Goal: Task Accomplishment & Management: Manage account settings

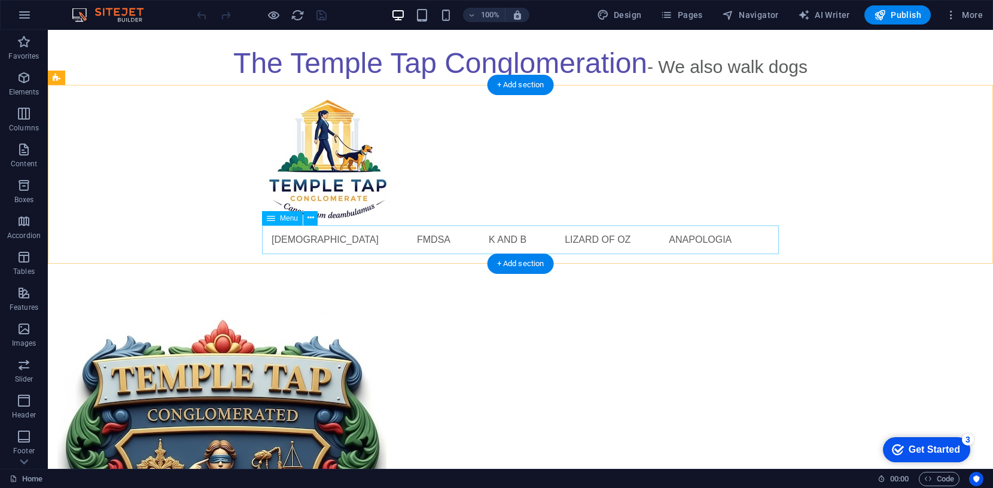
click at [552, 236] on nav "Templetap FMDSA K and B lizard of oz Anapologia" at bounding box center [520, 240] width 517 height 29
click at [520, 237] on nav "Templetap FMDSA K and B lizard of oz Anapologia" at bounding box center [520, 240] width 517 height 29
select select
select select "2"
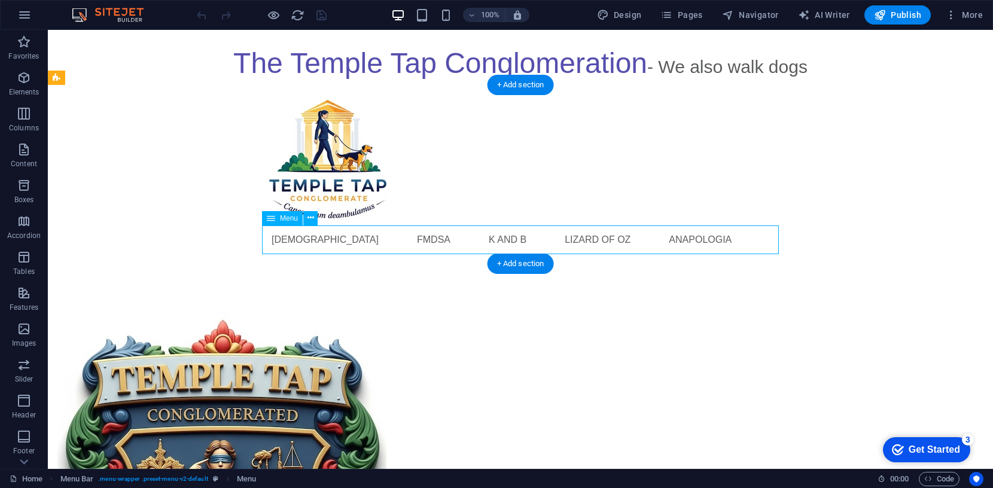
select select
select select "1"
select select
select select "3"
select select
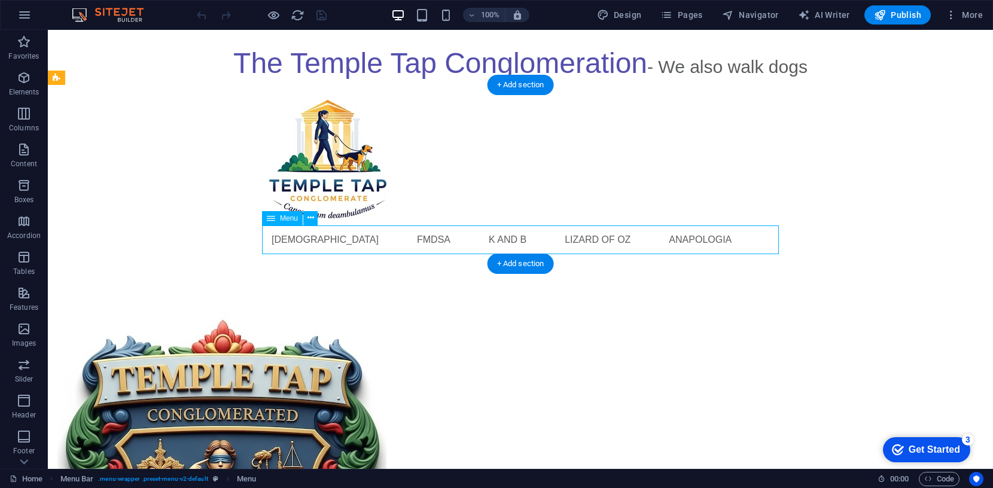
select select
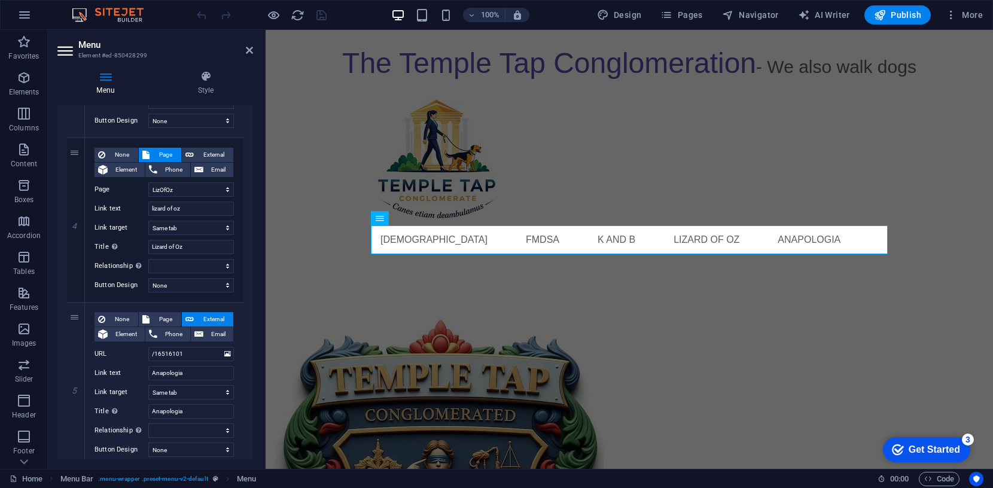
scroll to position [614, 0]
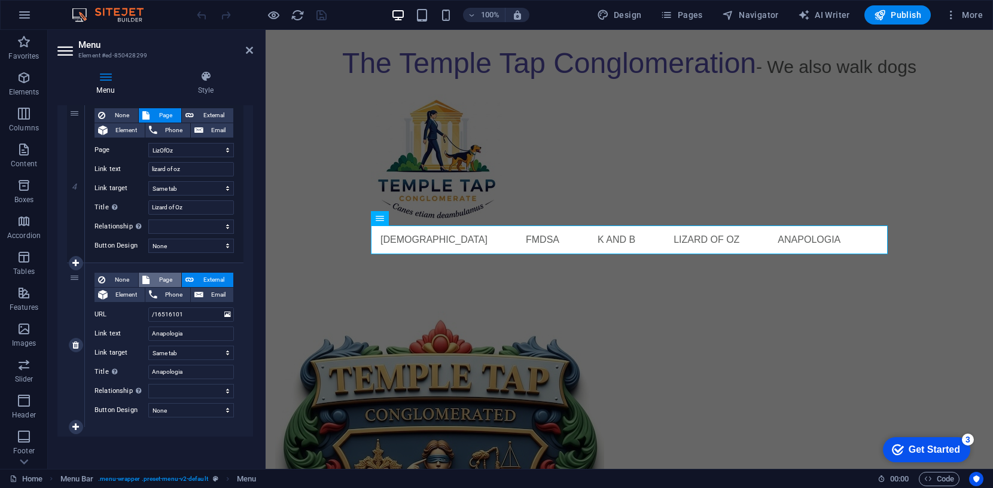
click at [163, 279] on span "Page" at bounding box center [165, 280] width 25 height 14
select select
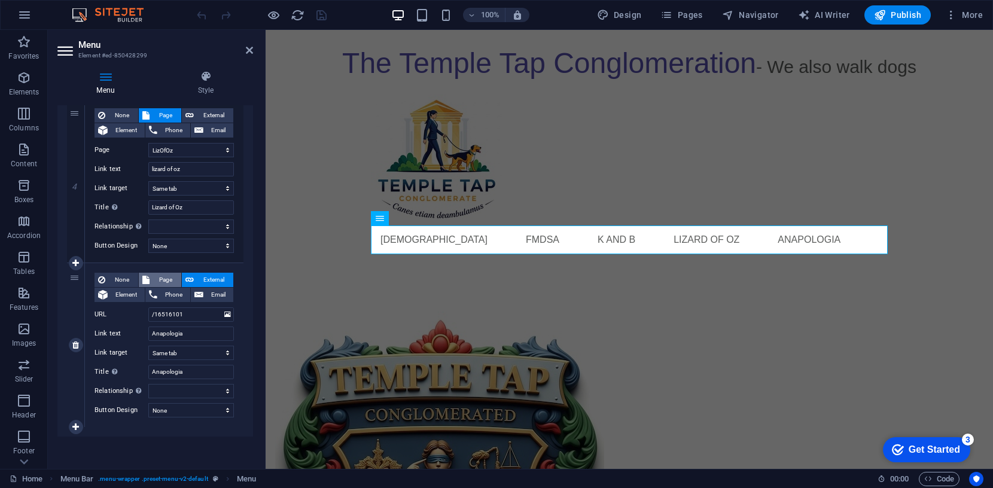
select select
click at [224, 314] on select "Home KandB fmdsa LizOfOz Anapologia -- Appearance of Design -- The Genome -- Ba…" at bounding box center [191, 315] width 86 height 14
select select "4"
select select
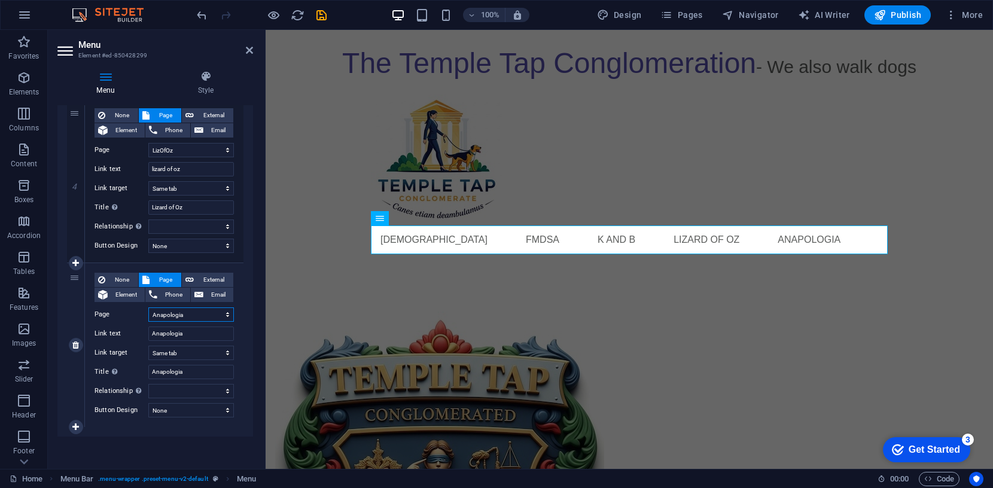
select select
click at [323, 13] on icon "save" at bounding box center [322, 15] width 14 height 14
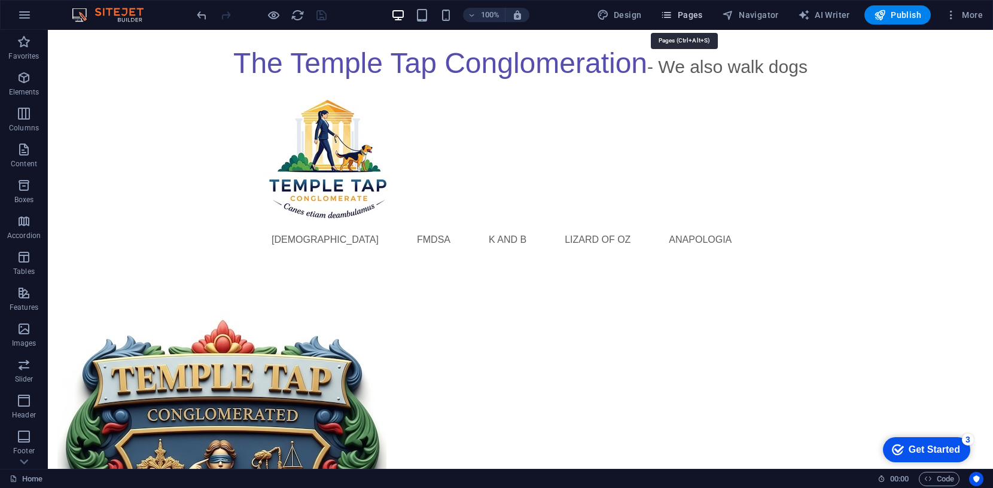
click at [687, 16] on span "Pages" at bounding box center [682, 15] width 42 height 12
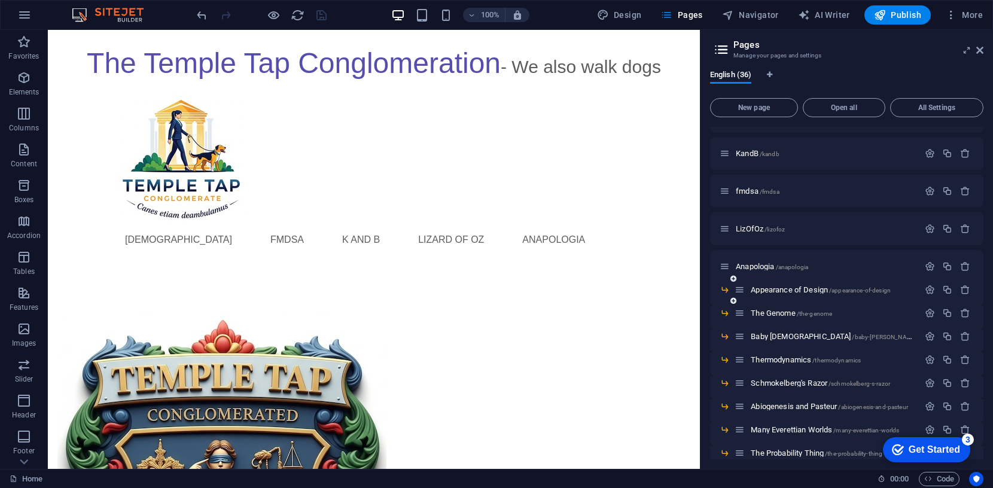
scroll to position [0, 0]
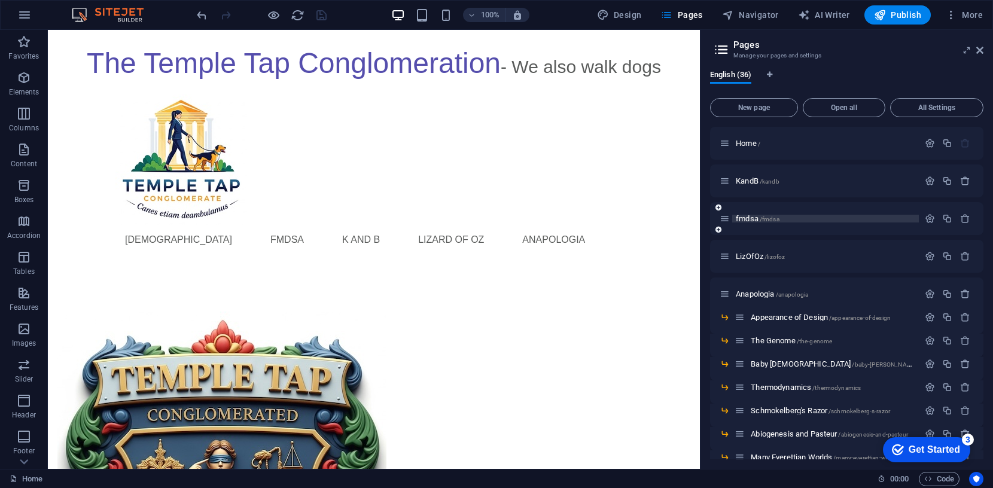
click at [759, 220] on span "fmdsa /fmdsa" at bounding box center [758, 218] width 44 height 9
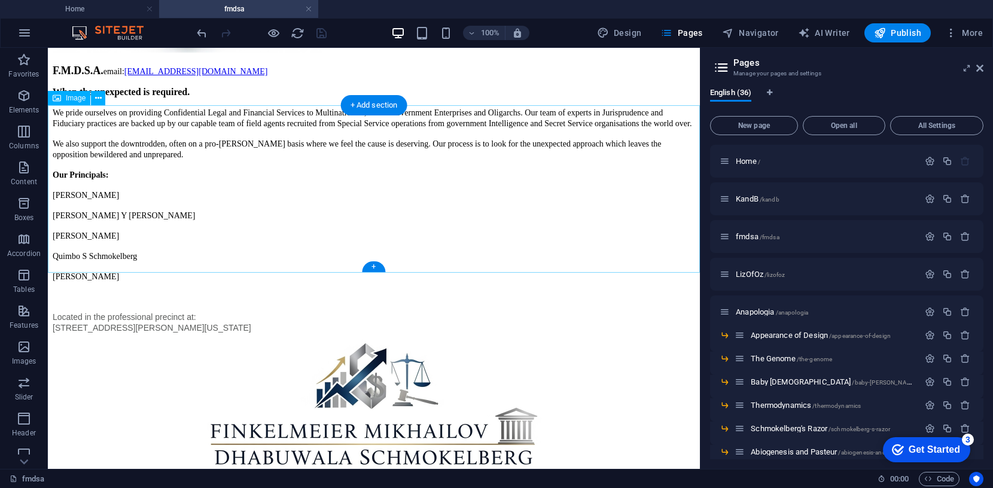
scroll to position [433, 0]
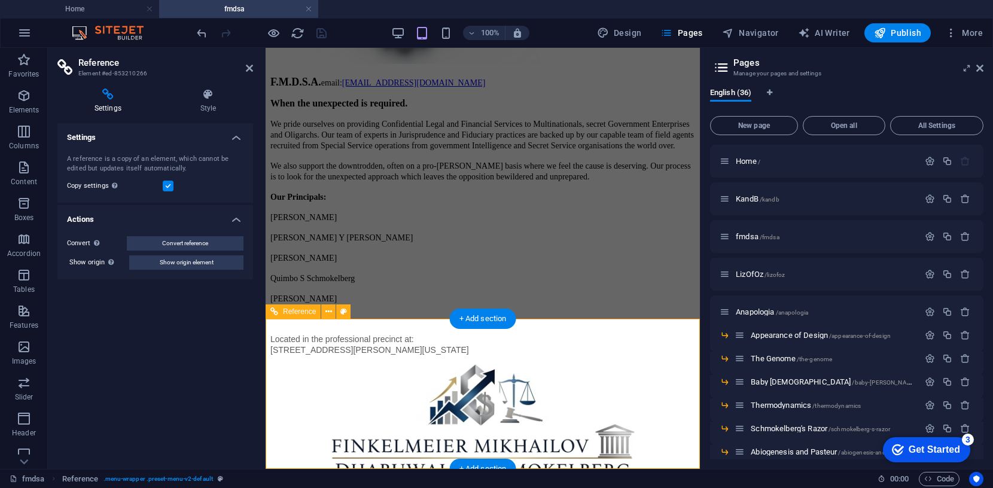
scroll to position [404, 0]
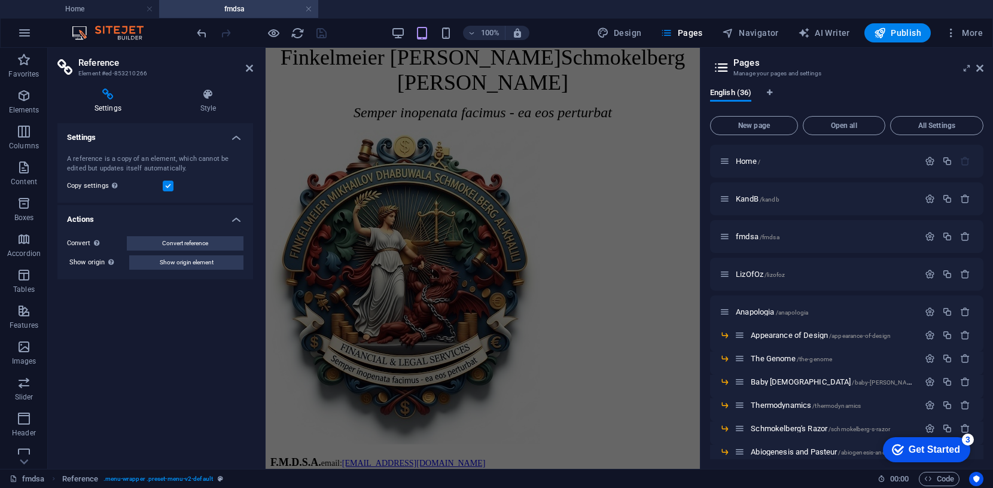
scroll to position [0, 0]
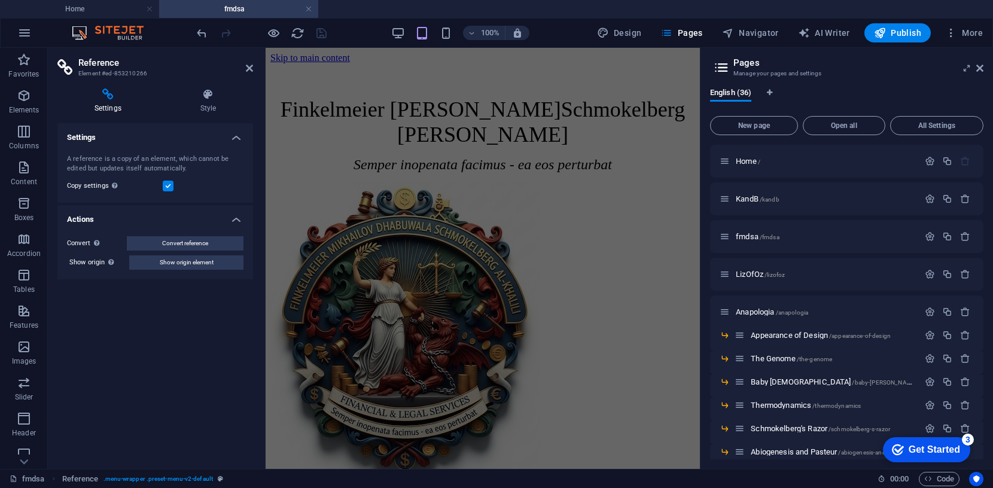
click at [154, 330] on div "Settings A reference is a copy of an element, which cannot be edited but update…" at bounding box center [155, 291] width 196 height 336
click at [753, 203] on div "KandB /kandb" at bounding box center [819, 199] width 199 height 14
click at [152, 401] on div "Settings A reference is a copy of an element, which cannot be edited but update…" at bounding box center [155, 291] width 196 height 336
click at [247, 68] on icon at bounding box center [249, 68] width 7 height 10
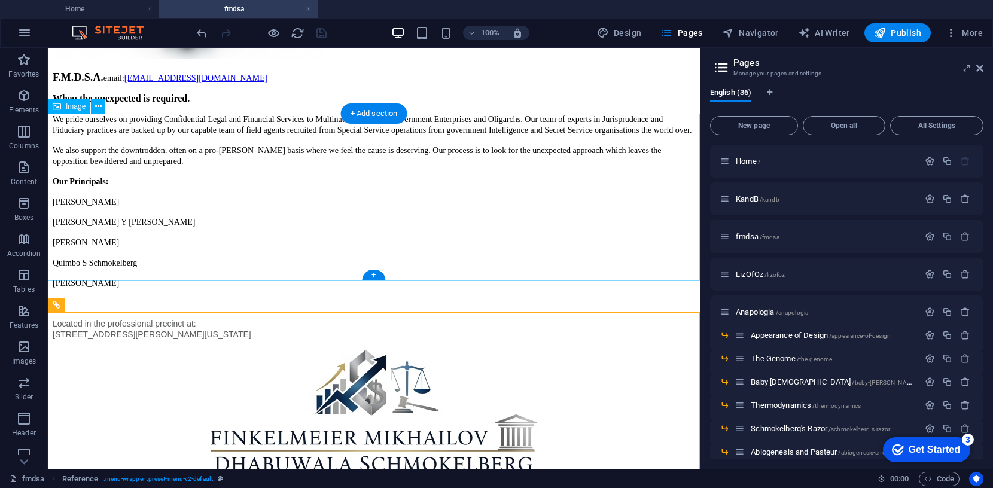
scroll to position [410, 0]
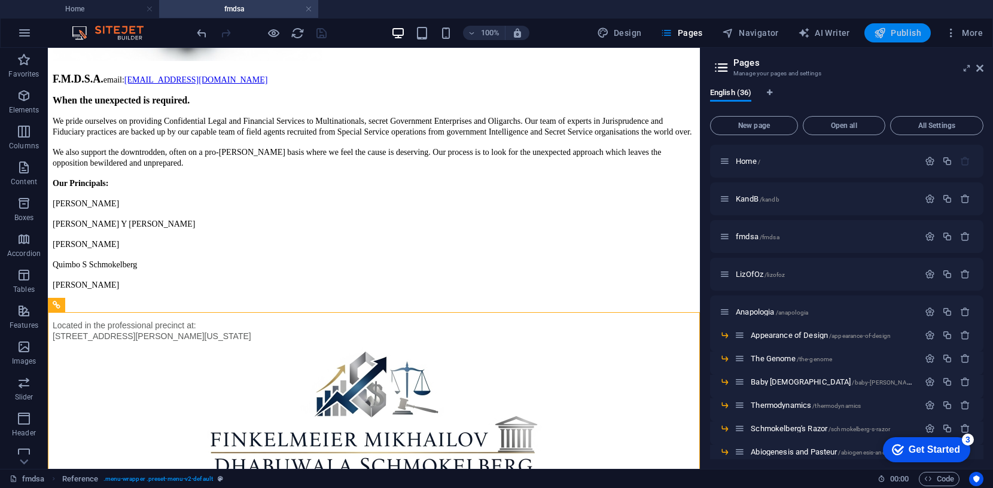
click at [901, 33] on span "Publish" at bounding box center [897, 33] width 47 height 12
